Goal: Information Seeking & Learning: Learn about a topic

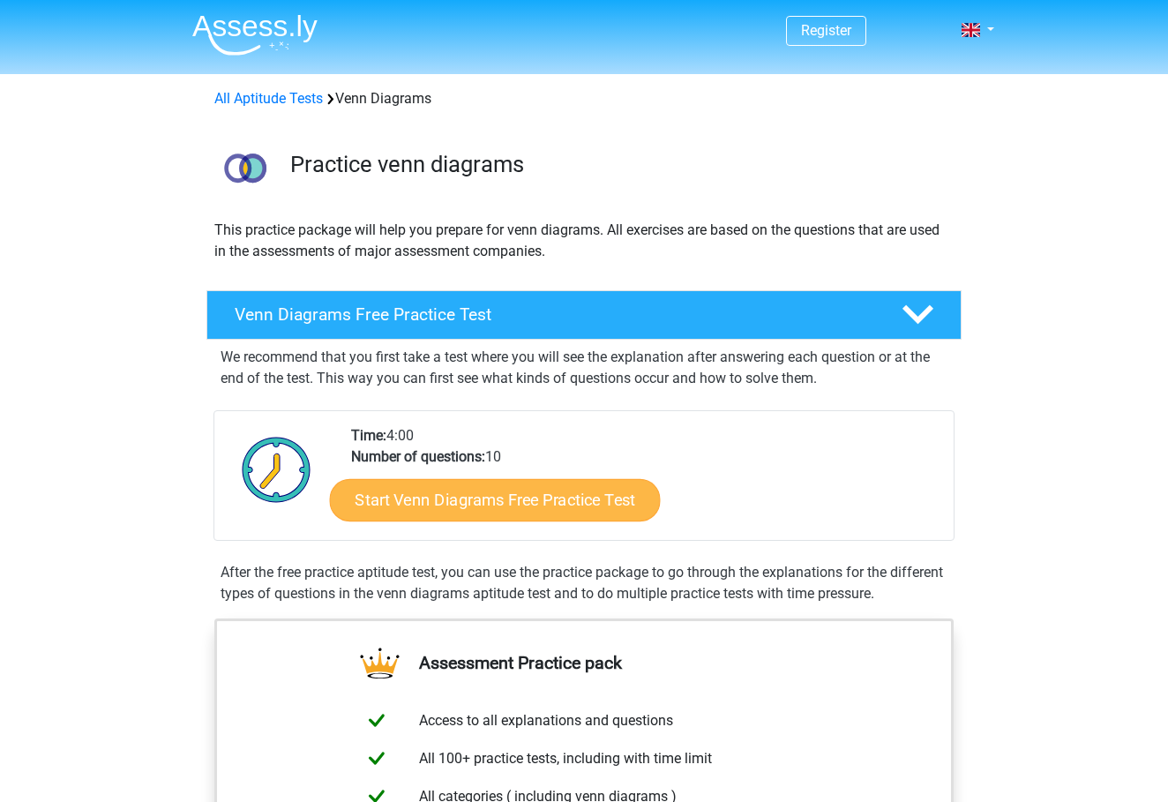
click at [410, 515] on link "Start Venn Diagrams Free Practice Test" at bounding box center [495, 500] width 331 height 42
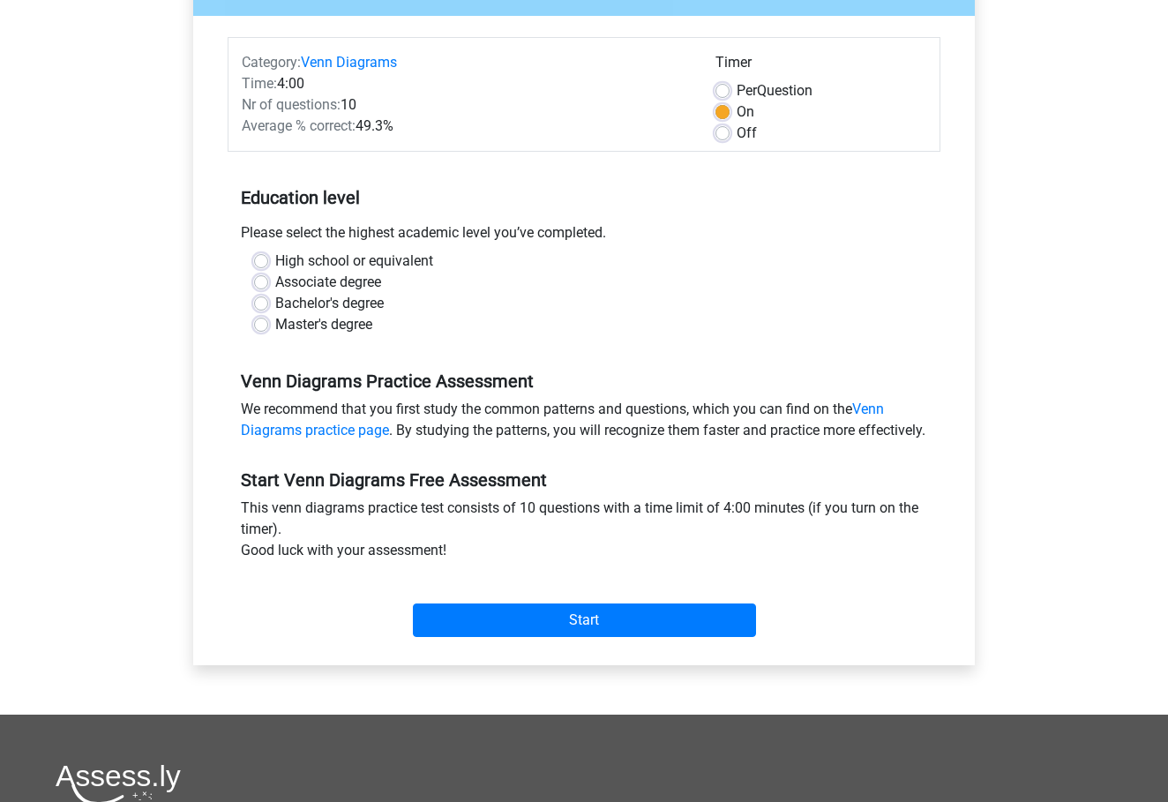
scroll to position [198, 0]
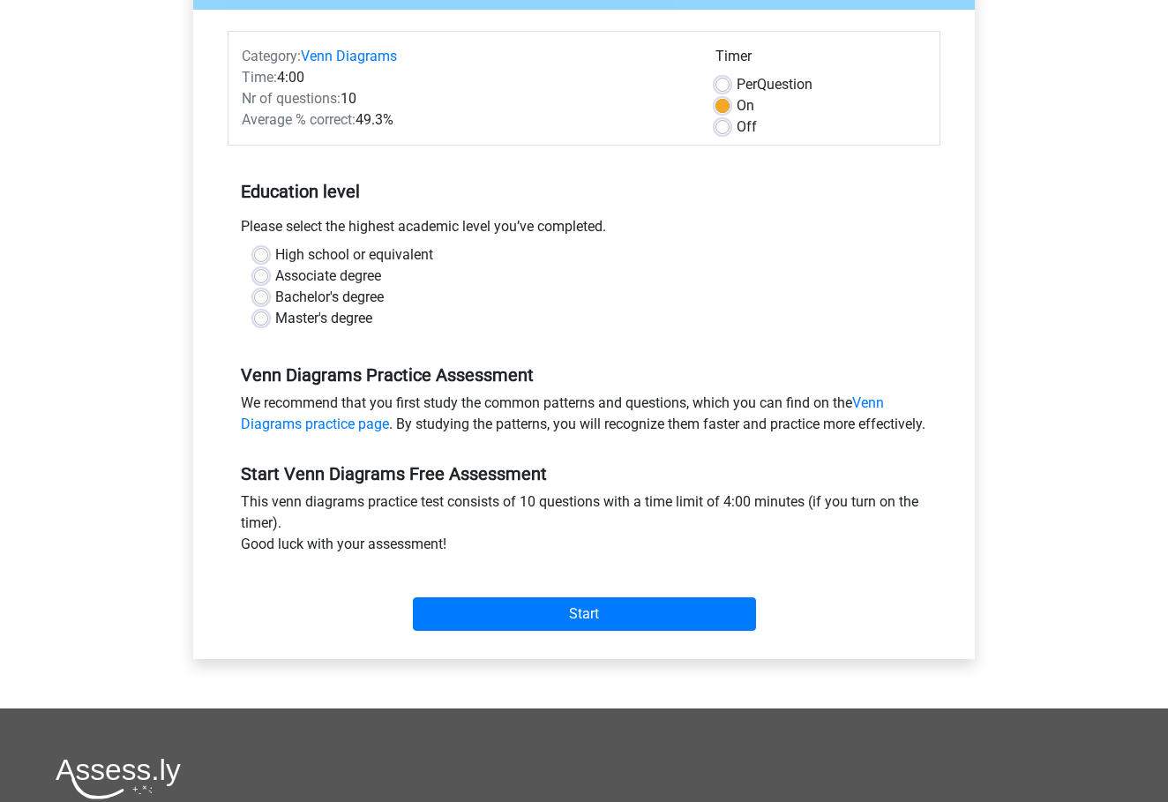
click at [275, 257] on label "High school or equivalent" at bounding box center [354, 254] width 158 height 21
click at [258, 257] on input "High school or equivalent" at bounding box center [261, 253] width 14 height 18
radio input "true"
click at [527, 631] on input "Start" at bounding box center [584, 614] width 343 height 34
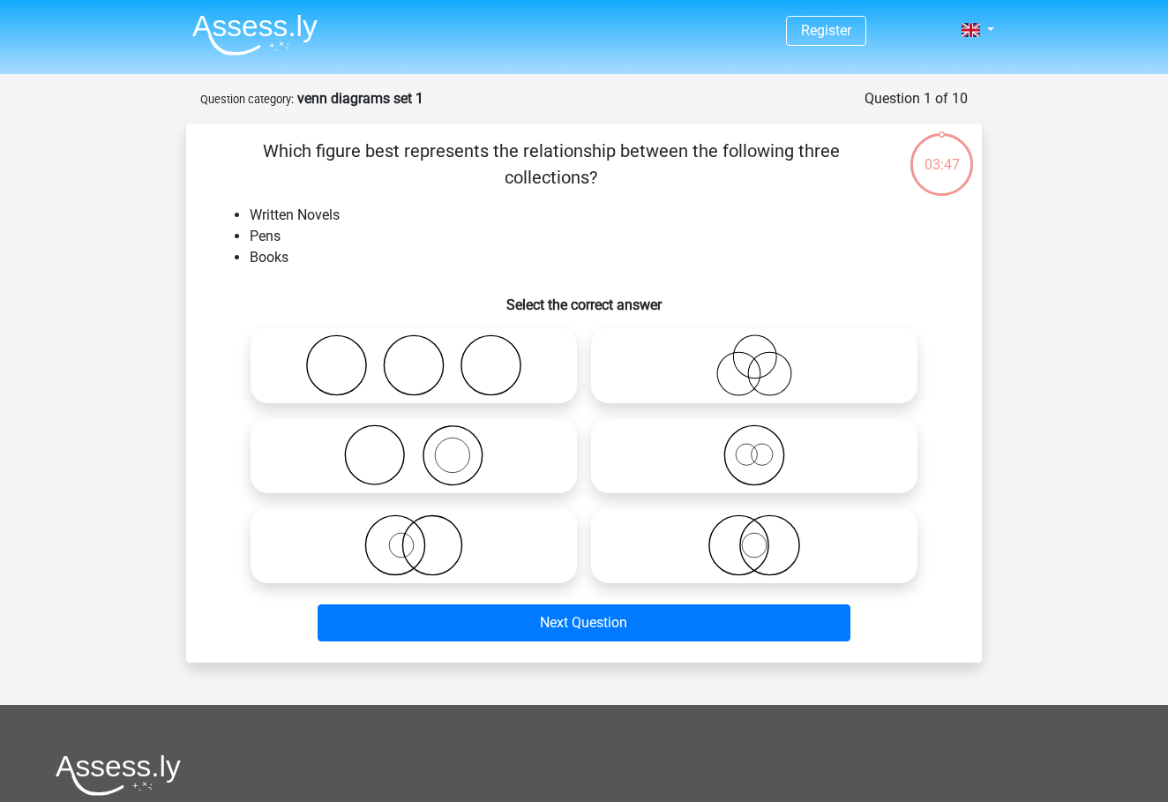
click at [487, 452] on icon at bounding box center [414, 455] width 312 height 62
click at [425, 446] on input "radio" at bounding box center [419, 440] width 11 height 11
radio input "true"
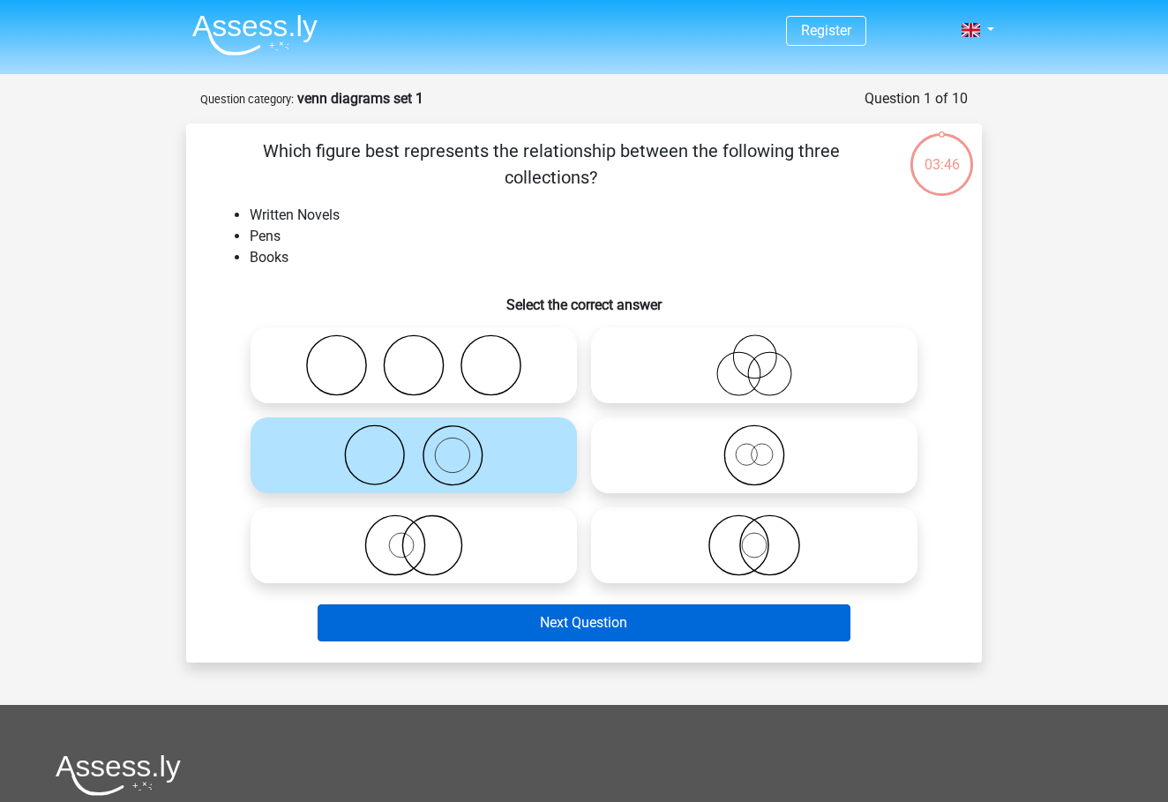
click at [544, 617] on button "Next Question" at bounding box center [584, 622] width 534 height 37
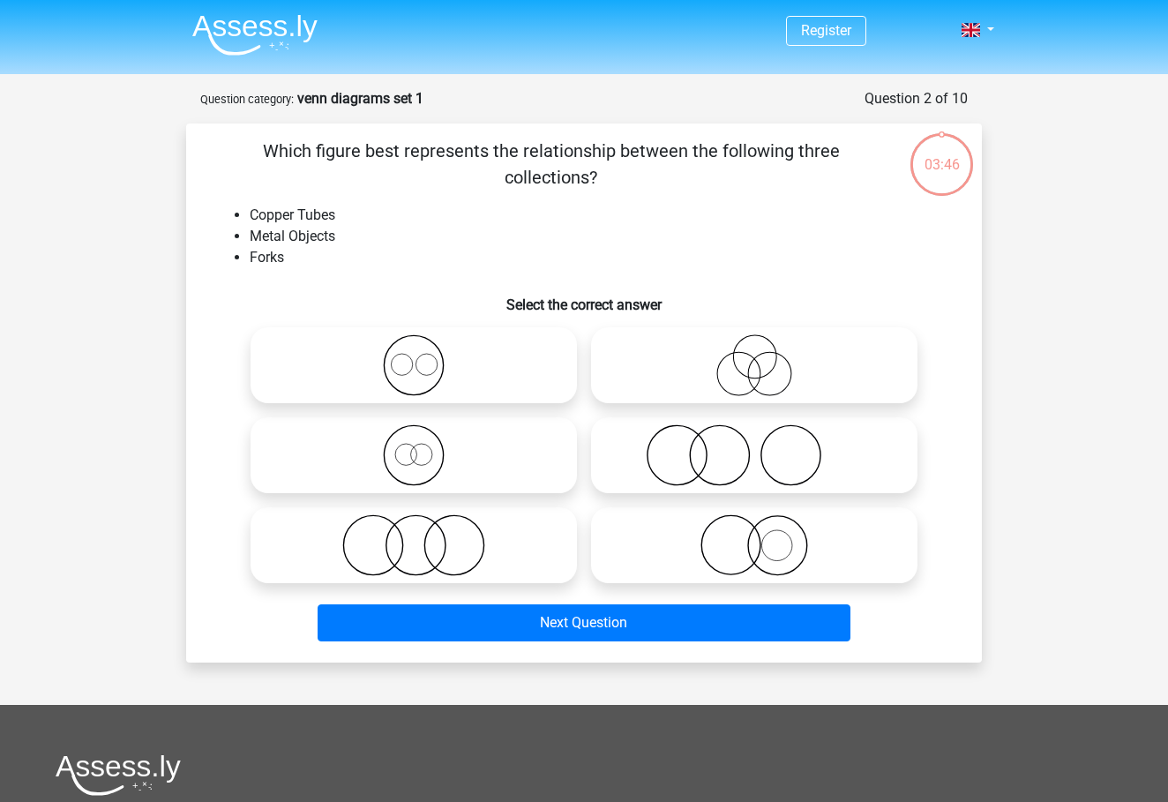
scroll to position [88, 0]
